Goal: Task Accomplishment & Management: Manage account settings

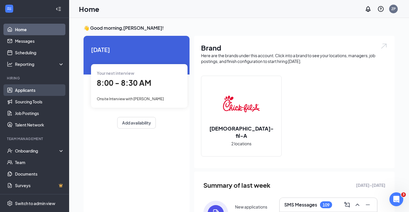
click at [43, 89] on link "Applicants" at bounding box center [39, 90] width 49 height 12
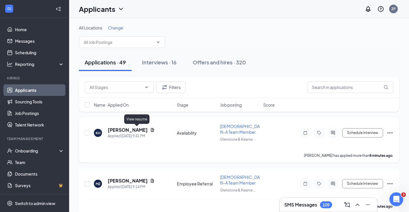
click at [150, 128] on icon "Document" at bounding box center [152, 129] width 5 height 5
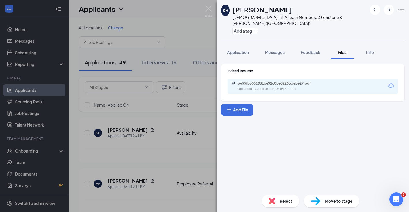
click at [249, 87] on div "Uploaded by applicant on [DATE] 21:41:12" at bounding box center [281, 89] width 87 height 5
click at [207, 4] on div "KH [PERSON_NAME] [DEMOGRAPHIC_DATA]-fil-A Team Member at [GEOGRAPHIC_DATA] & [P…" at bounding box center [204, 106] width 409 height 212
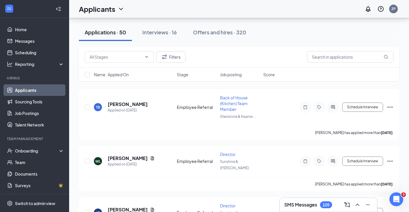
scroll to position [2395, 0]
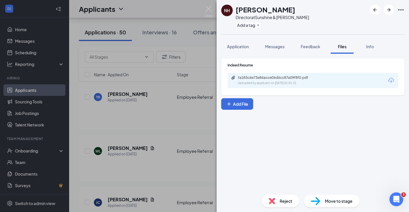
click at [258, 83] on div "Uploaded by applicant on [DATE] 01:01:21" at bounding box center [281, 83] width 87 height 5
click at [152, 142] on div "NH [PERSON_NAME] Director at Sunshine & [PERSON_NAME] Add a tag Application Mes…" at bounding box center [204, 106] width 409 height 212
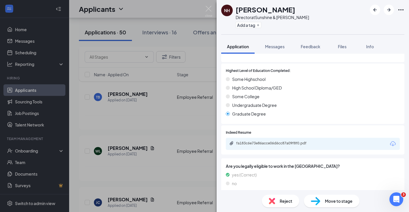
scroll to position [507, 0]
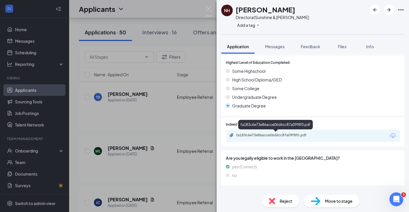
click at [256, 135] on div "fa183c6e73e86acce06d6cc87a09f8f0.pdf" at bounding box center [276, 135] width 81 height 5
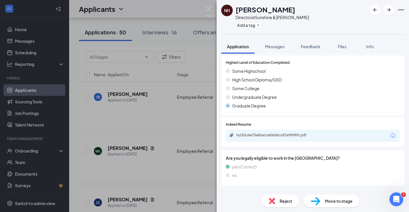
click at [176, 115] on div "NH [PERSON_NAME] Director at Sunshine & [PERSON_NAME] Add a tag Application Mes…" at bounding box center [204, 106] width 409 height 212
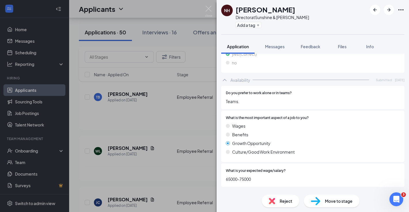
scroll to position [629, 0]
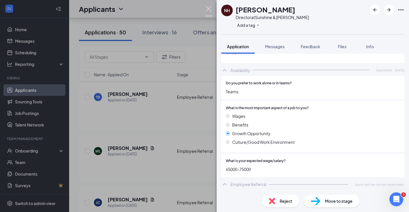
click at [210, 13] on img at bounding box center [208, 11] width 7 height 11
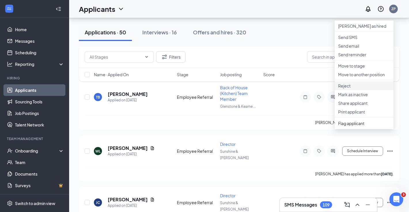
click at [363, 89] on p "Reject" at bounding box center [365, 86] width 52 height 6
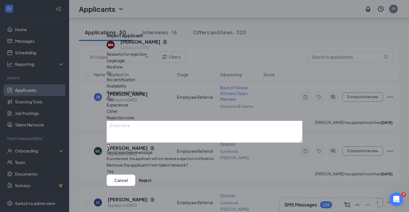
click at [110, 144] on input "Send rejection message If unchecked, the applicant will not receive a rejection…" at bounding box center [109, 146] width 4 height 4
checkbox input "true"
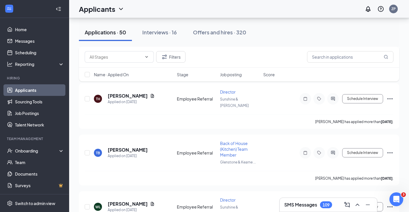
scroll to position [2350, 0]
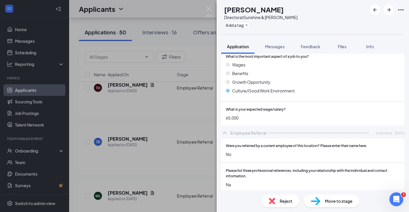
scroll to position [684, 0]
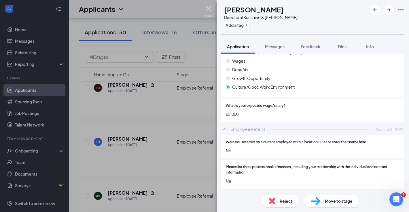
click at [208, 8] on img at bounding box center [208, 11] width 7 height 11
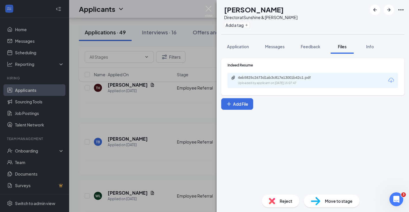
click at [287, 78] on div "4eb5825c2673d1ab3c817e13001b42c1.pdf" at bounding box center [278, 77] width 81 height 5
drag, startPoint x: 207, startPoint y: 6, endPoint x: 221, endPoint y: 44, distance: 40.6
click at [207, 6] on img at bounding box center [208, 11] width 7 height 11
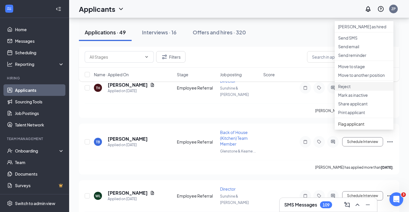
click at [372, 89] on p "Reject" at bounding box center [365, 86] width 52 height 6
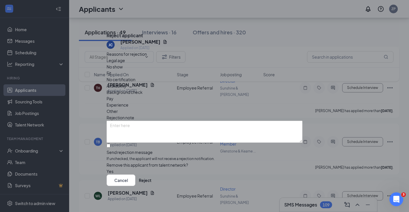
click at [149, 131] on div "Reasons for rejection Legal age No show Fit No certification Availability Backg…" at bounding box center [205, 112] width 196 height 123
click at [110, 144] on input "Send rejection message If unchecked, the applicant will not receive a rejection…" at bounding box center [109, 146] width 4 height 4
checkbox input "true"
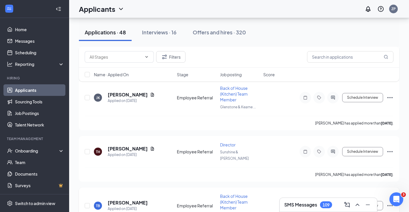
scroll to position [2288, 0]
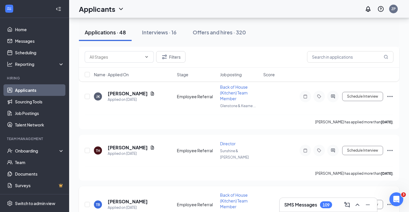
click at [133, 198] on h5 "[PERSON_NAME]" at bounding box center [128, 201] width 40 height 6
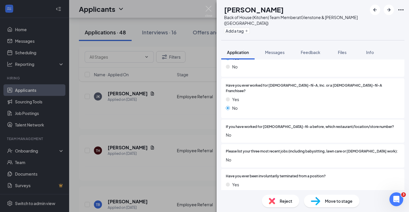
scroll to position [132, 0]
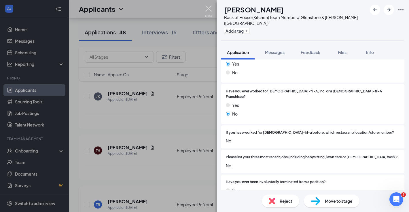
click at [207, 9] on img at bounding box center [208, 11] width 7 height 11
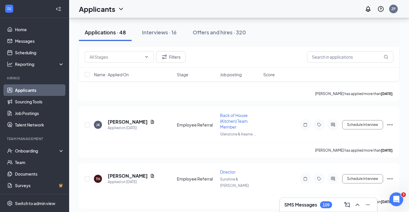
scroll to position [2256, 0]
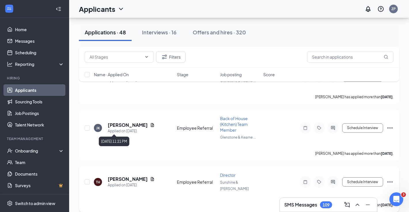
click at [150, 176] on icon "Document" at bounding box center [152, 178] width 5 height 5
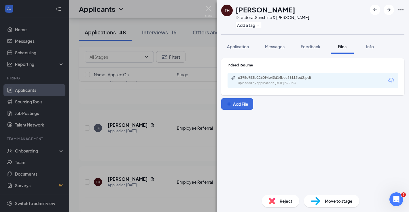
click at [276, 80] on div "d398c953b226094e43d14bcc89115bd2.pdf" at bounding box center [278, 77] width 81 height 5
click at [175, 102] on div "TH [PERSON_NAME] Director at Sunshine & [PERSON_NAME] Add a tag Application Mes…" at bounding box center [204, 106] width 409 height 212
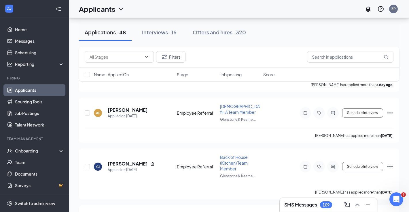
scroll to position [2038, 0]
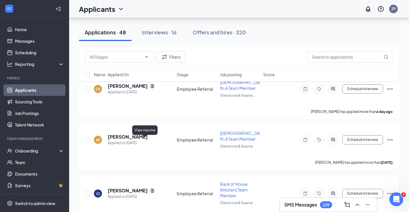
click at [150, 188] on icon "Document" at bounding box center [152, 190] width 5 height 5
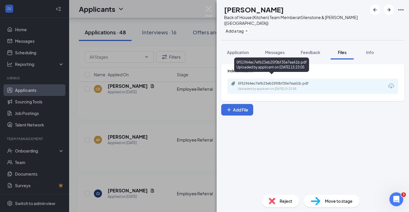
click at [244, 73] on div "0f51964ec7efb23eb25f0bf35e7ea61b.pdf Uploaded by applicant on [DATE] 15:23:05" at bounding box center [271, 65] width 75 height 17
click at [244, 81] on div "0f51964ec7efb23eb25f0bf35e7ea61b.pdf Uploaded by applicant on [DATE] 15:23:05" at bounding box center [277, 86] width 93 height 10
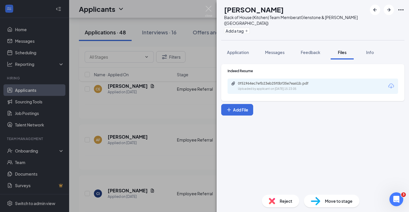
click at [174, 102] on div "CI [PERSON_NAME] Back of House (Kitchen) Team Member at [GEOGRAPHIC_DATA] & [PE…" at bounding box center [204, 106] width 409 height 212
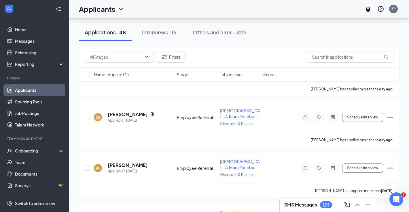
scroll to position [2010, 0]
click at [386, 162] on div "Schedule Interview" at bounding box center [342, 168] width 104 height 12
click at [388, 165] on icon "Ellipses" at bounding box center [390, 168] width 7 height 7
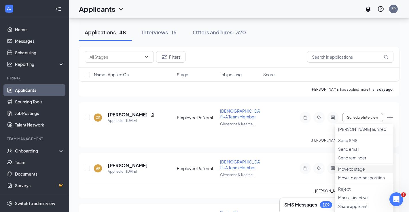
scroll to position [2055, 0]
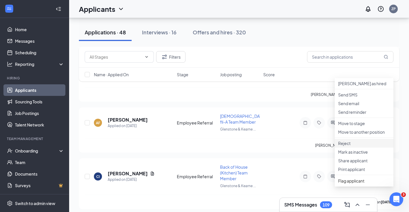
click at [363, 146] on p "Reject" at bounding box center [365, 143] width 52 height 6
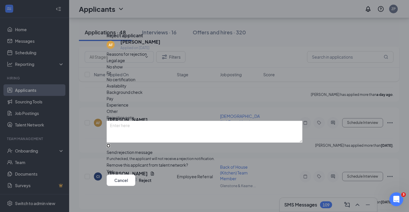
click at [110, 144] on input "Send rejection message If unchecked, the applicant will not receive a rejection…" at bounding box center [109, 146] width 4 height 4
checkbox input "true"
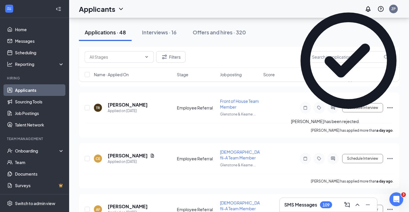
scroll to position [1958, 0]
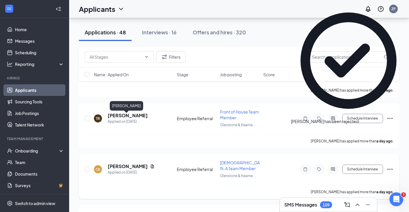
click at [151, 164] on icon "Document" at bounding box center [152, 166] width 3 height 4
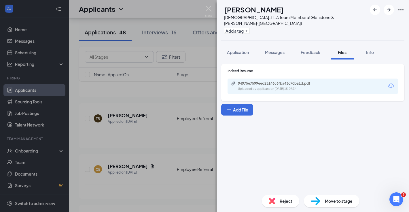
click at [261, 87] on div "Uploaded by applicant on [DATE] 15:29:34" at bounding box center [281, 89] width 87 height 5
click at [156, 116] on div "CE [PERSON_NAME][DEMOGRAPHIC_DATA]-fil-A Team Member at Glenstone & [PERSON_NAM…" at bounding box center [204, 106] width 409 height 212
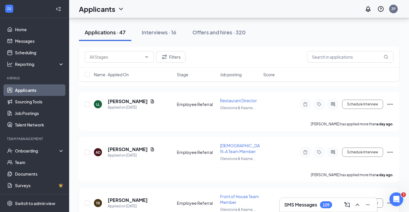
scroll to position [1872, 0]
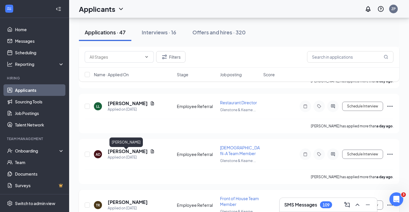
click at [136, 199] on h5 "[PERSON_NAME]" at bounding box center [128, 202] width 40 height 6
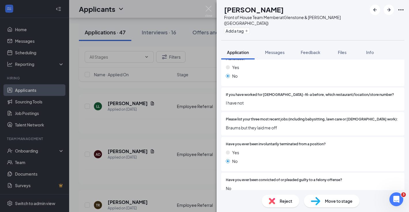
scroll to position [170, 0]
click at [211, 13] on img at bounding box center [208, 11] width 7 height 11
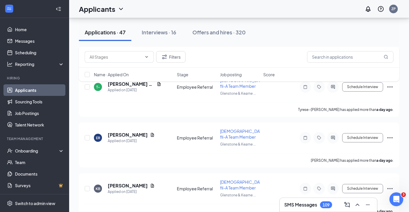
scroll to position [1741, 0]
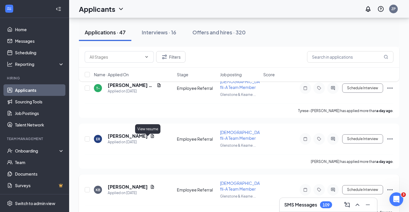
click at [150, 184] on icon "Document" at bounding box center [152, 186] width 5 height 5
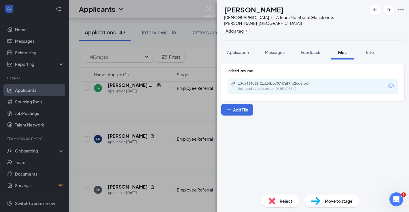
click at [245, 81] on div "13da434c32f21d16bb78747af9fb2cde.pdf" at bounding box center [278, 83] width 81 height 5
click at [168, 112] on div "KB [PERSON_NAME] [DEMOGRAPHIC_DATA]-fil-A Team Member at [GEOGRAPHIC_DATA] & [P…" at bounding box center [204, 106] width 409 height 212
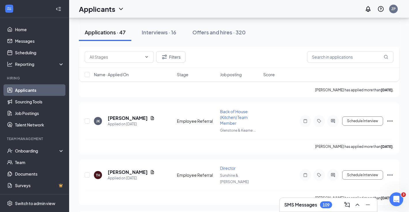
scroll to position [2228, 0]
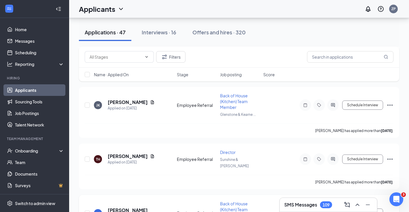
click at [387, 209] on icon "Ellipses" at bounding box center [390, 212] width 7 height 7
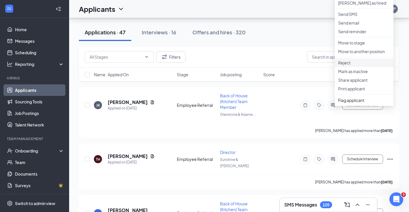
click at [373, 65] on p "Reject" at bounding box center [365, 63] width 52 height 6
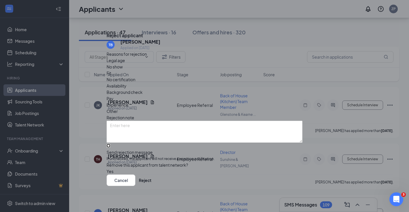
click at [110, 144] on input "Send rejection message If unchecked, the applicant will not receive a rejection…" at bounding box center [109, 146] width 4 height 4
checkbox input "true"
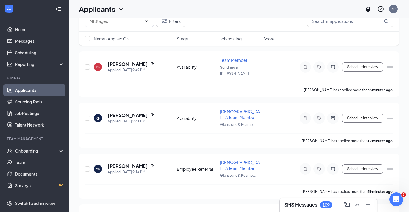
scroll to position [0, 0]
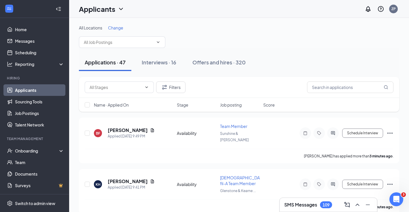
click at [123, 29] on span "Change" at bounding box center [115, 27] width 15 height 5
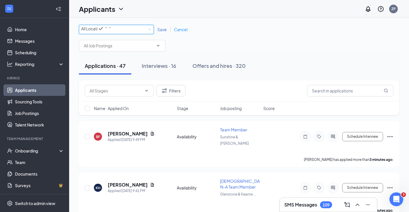
click at [112, 31] on div "All Locations" at bounding box center [96, 28] width 30 height 7
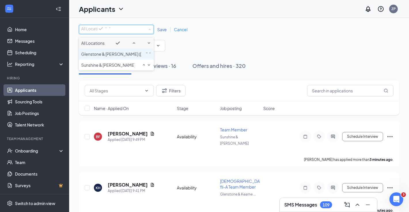
click at [118, 57] on span "Glenstone & [PERSON_NAME] ([GEOGRAPHIC_DATA])" at bounding box center [132, 53] width 102 height 5
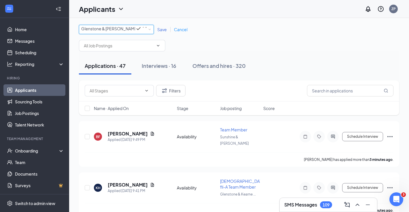
click at [166, 31] on span "Save" at bounding box center [162, 29] width 10 height 5
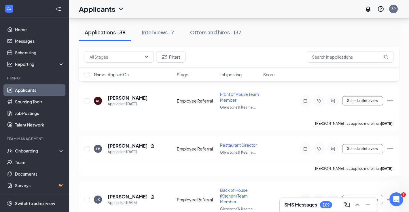
scroll to position [1886, 0]
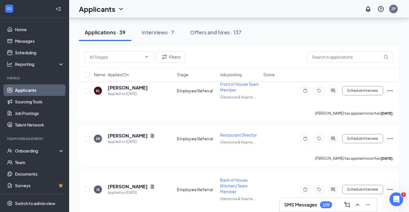
click at [150, 184] on icon "Document" at bounding box center [152, 186] width 5 height 5
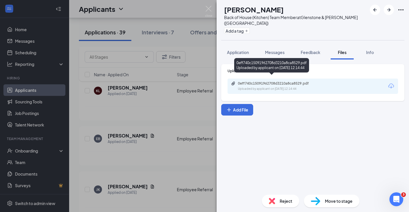
click at [252, 87] on div "Uploaded by applicant on [DATE] 12:14:44" at bounding box center [281, 89] width 87 height 5
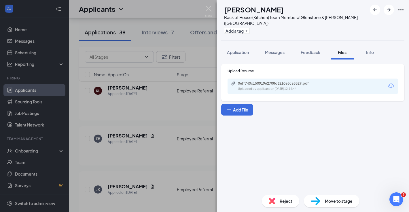
click at [193, 109] on div "[PERSON_NAME] Back of House (Kitchen) Team Member at [GEOGRAPHIC_DATA][PERSON_N…" at bounding box center [204, 106] width 409 height 212
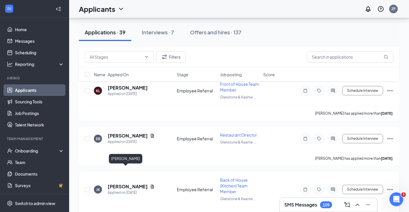
click at [128, 183] on h5 "[PERSON_NAME]" at bounding box center [128, 186] width 40 height 6
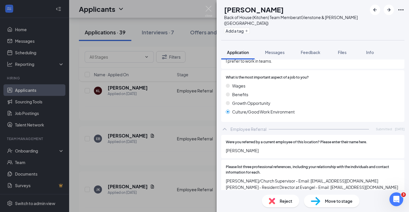
scroll to position [776, 0]
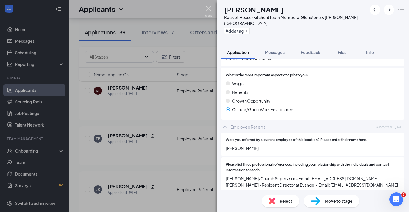
click at [211, 9] on img at bounding box center [208, 11] width 7 height 11
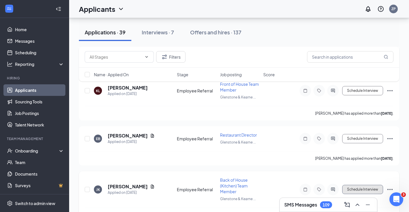
click at [382, 185] on button "Schedule Interview" at bounding box center [363, 189] width 41 height 9
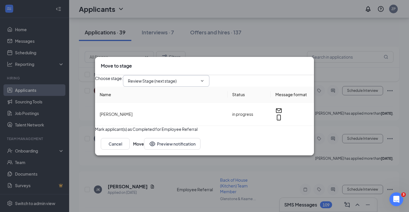
click at [210, 75] on span "Review Stage (next stage)" at bounding box center [166, 81] width 87 height 12
click at [210, 78] on span "Review Stage (next stage)" at bounding box center [166, 81] width 87 height 12
click at [309, 63] on icon "Cross" at bounding box center [309, 63] width 0 height 0
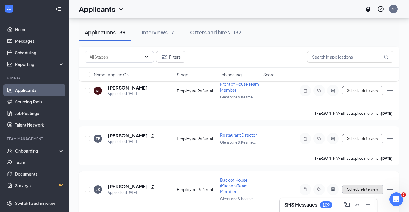
click at [381, 185] on button "Schedule Interview" at bounding box center [363, 189] width 41 height 9
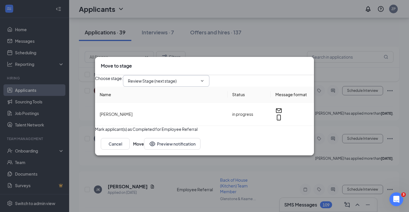
click at [205, 78] on icon "ChevronDown" at bounding box center [202, 80] width 5 height 5
click at [204, 80] on icon "ChevronDown" at bounding box center [202, 80] width 3 height 1
click at [205, 78] on icon "ChevronDown" at bounding box center [202, 80] width 5 height 5
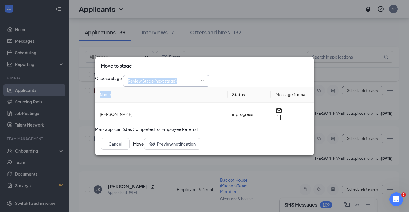
click at [205, 78] on icon "ChevronDown" at bounding box center [202, 80] width 5 height 5
click at [205, 78] on span at bounding box center [202, 80] width 6 height 5
drag, startPoint x: 210, startPoint y: 76, endPoint x: 210, endPoint y: 72, distance: 4.0
click at [205, 78] on span at bounding box center [202, 80] width 6 height 5
click at [210, 75] on span "Review Stage (next stage)" at bounding box center [166, 81] width 87 height 12
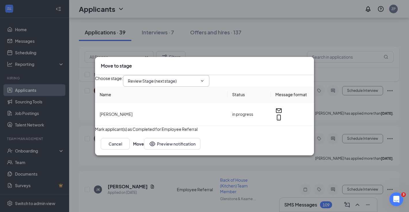
click at [205, 78] on icon "ChevronDown" at bounding box center [202, 80] width 5 height 5
click at [210, 75] on span "Review Stage (next stage)" at bounding box center [166, 81] width 87 height 12
click at [310, 64] on icon "Cross" at bounding box center [311, 65] width 3 height 3
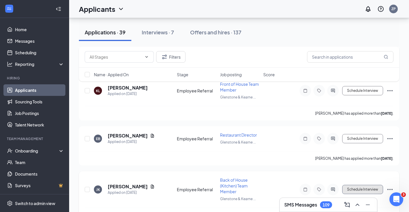
click at [376, 185] on button "Schedule Interview" at bounding box center [363, 189] width 41 height 9
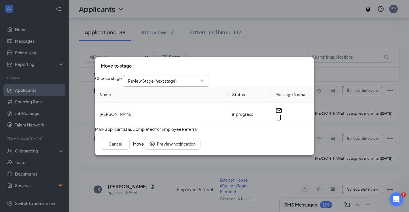
click at [210, 75] on span "Review Stage (next stage)" at bounding box center [166, 81] width 87 height 12
click at [230, 82] on div "Choose stage : Review Stage (next stage)" at bounding box center [204, 81] width 219 height 12
click at [210, 80] on span "Review Stage (next stage)" at bounding box center [166, 81] width 87 height 12
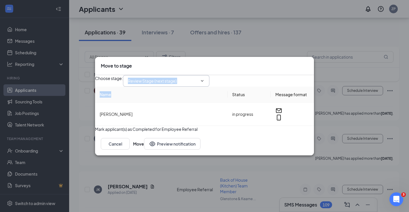
click at [210, 80] on span "Review Stage (next stage)" at bounding box center [166, 81] width 87 height 12
click at [209, 75] on span "Review Stage (next stage)" at bounding box center [166, 81] width 87 height 12
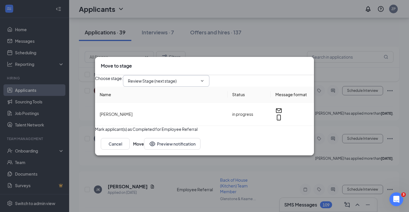
click at [310, 64] on icon "Cross" at bounding box center [311, 65] width 3 height 3
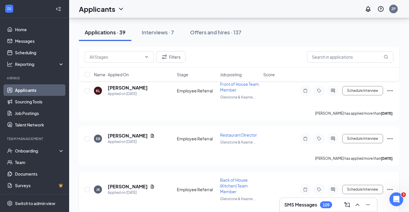
click at [390, 186] on icon "Ellipses" at bounding box center [390, 189] width 7 height 7
click at [381, 185] on button "Schedule Interview" at bounding box center [363, 189] width 41 height 9
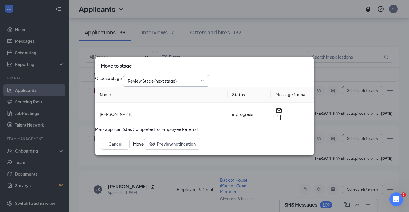
click at [210, 75] on span "Review Stage (next stage)" at bounding box center [166, 81] width 87 height 12
click at [210, 80] on span "Review Stage (next stage)" at bounding box center [166, 81] width 87 height 12
click at [210, 75] on span "Review Stage (next stage)" at bounding box center [166, 81] width 87 height 12
click at [213, 83] on div "Choose stage : Review Stage (next stage)" at bounding box center [204, 81] width 219 height 12
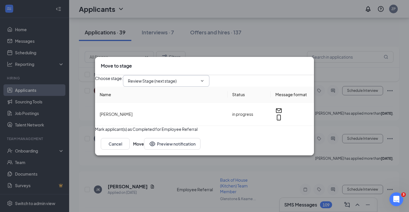
click at [210, 78] on span "Review Stage (next stage)" at bounding box center [166, 81] width 87 height 12
click at [183, 78] on input "Review Stage (next stage)" at bounding box center [163, 81] width 70 height 6
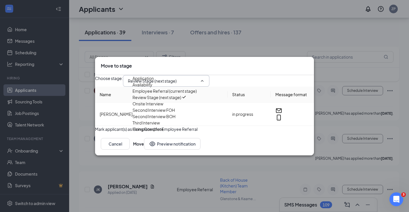
click at [151, 77] on div "Application" at bounding box center [168, 78] width 70 height 6
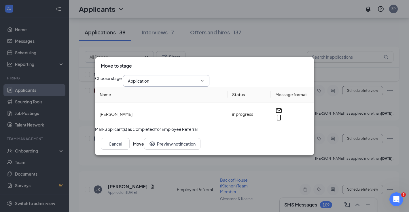
click at [151, 78] on input "Application" at bounding box center [163, 81] width 70 height 6
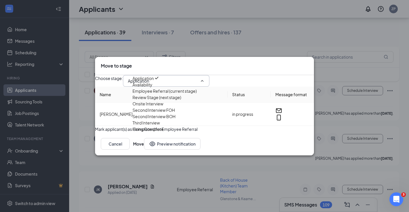
scroll to position [29, 0]
click at [155, 100] on div "Onsite Interview" at bounding box center [148, 103] width 31 height 6
type input "Onsite Interview"
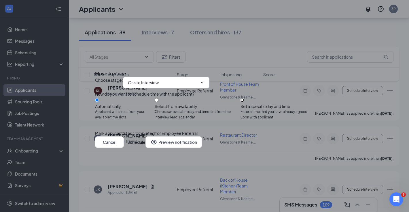
click at [245, 98] on input "Set a specific day and time Enter a time that you have already agreed upon with…" at bounding box center [243, 100] width 4 height 4
radio input "true"
radio input "false"
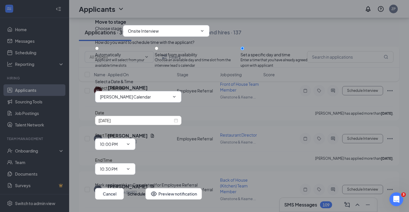
click at [177, 99] on icon "ChevronDown" at bounding box center [174, 96] width 5 height 5
click at [185, 109] on div "Select a Date & Time Select Calendar [PERSON_NAME] Calendar Date [DATE] Start T…" at bounding box center [204, 126] width 219 height 96
click at [178, 123] on div "[DATE]" at bounding box center [139, 120] width 80 height 6
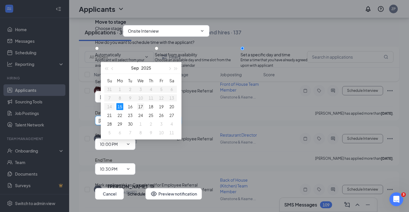
type input "[DATE]"
click at [139, 104] on div "17" at bounding box center [140, 106] width 7 height 7
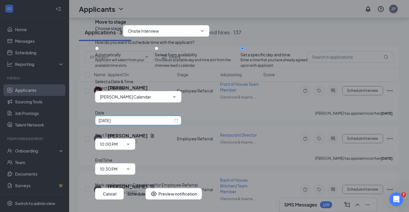
click at [136, 150] on span "10:00 PM" at bounding box center [115, 144] width 40 height 12
click at [136, 149] on span "10:00 PM" at bounding box center [115, 144] width 40 height 12
click at [131, 146] on icon "ChevronDown" at bounding box center [128, 144] width 5 height 5
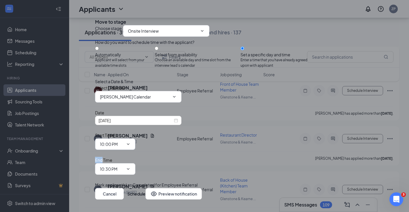
click at [131, 146] on icon "ChevronDown" at bounding box center [128, 144] width 5 height 5
click at [136, 148] on span "10:00 PM" at bounding box center [115, 144] width 40 height 12
click at [131, 146] on icon "ChevronDown" at bounding box center [128, 144] width 5 height 5
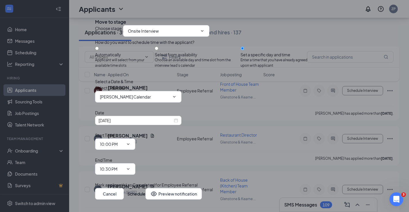
scroll to position [6, 0]
click at [131, 142] on span at bounding box center [128, 144] width 6 height 5
click at [124, 141] on input "10:00 PM" at bounding box center [112, 144] width 24 height 6
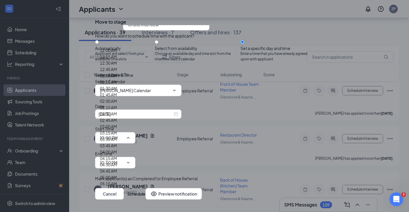
scroll to position [403, 0]
type input "08:00 AM"
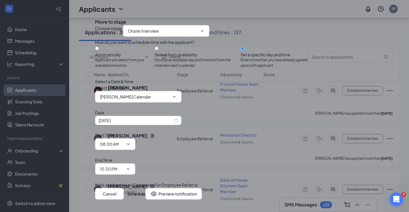
click at [124, 166] on input "10:30 PM" at bounding box center [112, 169] width 24 height 6
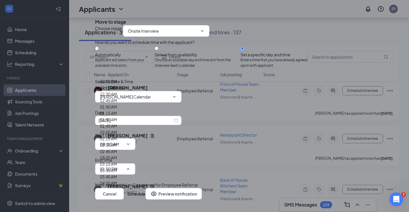
scroll to position [397, 0]
type input "08:30 AM"
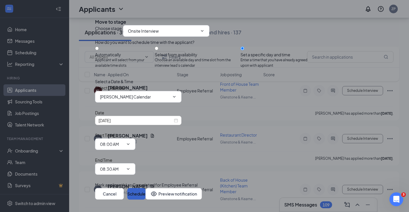
click at [146, 188] on button "Schedule" at bounding box center [136, 194] width 18 height 12
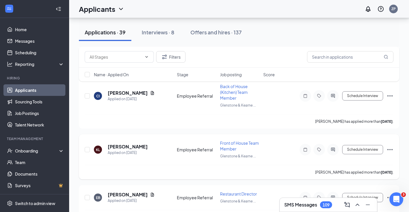
scroll to position [1830, 0]
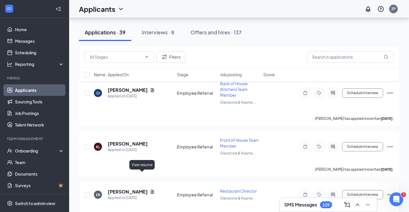
click at [150, 189] on icon "Document" at bounding box center [152, 191] width 5 height 5
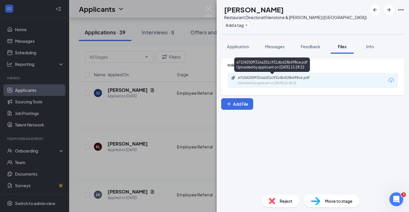
click at [266, 73] on div "e7104250ff316a201c931dbd18b698ce.pdf Uploaded by applicant on [DATE] 15:28:22" at bounding box center [272, 65] width 76 height 17
click at [265, 80] on div "e7104250ff316a201c931dbd18b698ce.pdf Uploaded by applicant on [DATE] 15:28:22" at bounding box center [277, 80] width 93 height 10
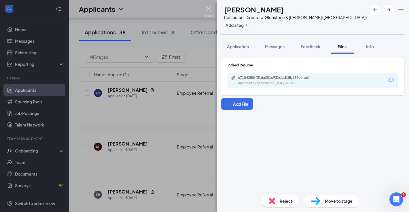
click at [208, 12] on img at bounding box center [208, 11] width 7 height 11
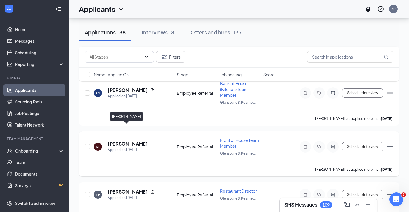
click at [133, 140] on h5 "[PERSON_NAME]" at bounding box center [128, 143] width 40 height 6
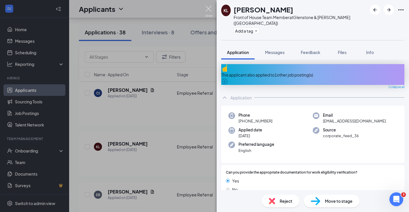
click at [211, 11] on img at bounding box center [208, 11] width 7 height 11
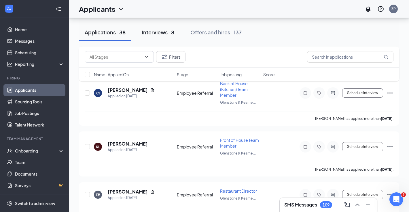
click at [166, 31] on div "Interviews · 8" at bounding box center [158, 32] width 33 height 7
